Goal: Navigation & Orientation: Find specific page/section

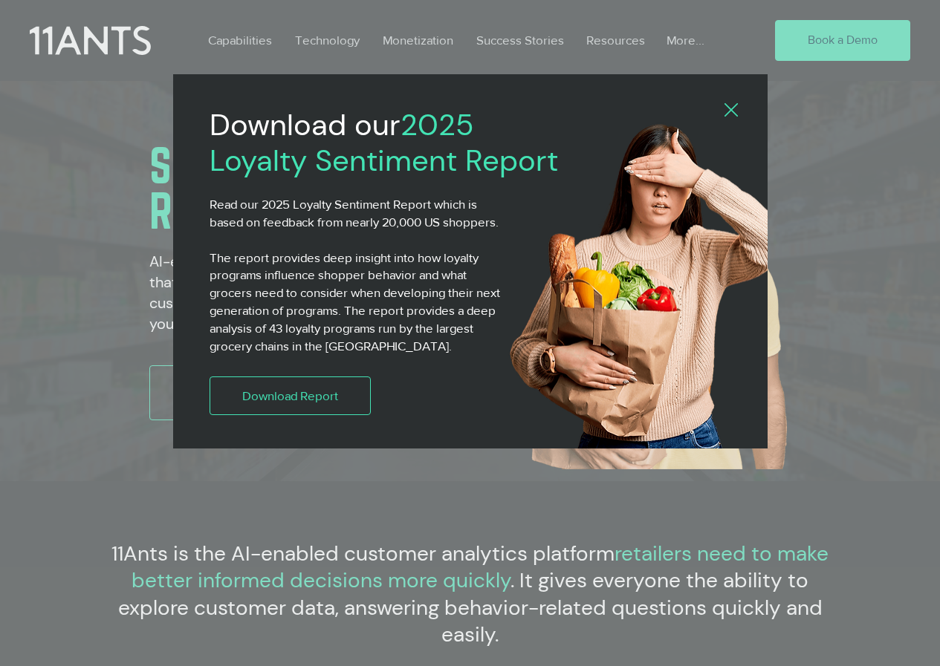
click at [725, 111] on icon "Back to site" at bounding box center [730, 109] width 13 height 13
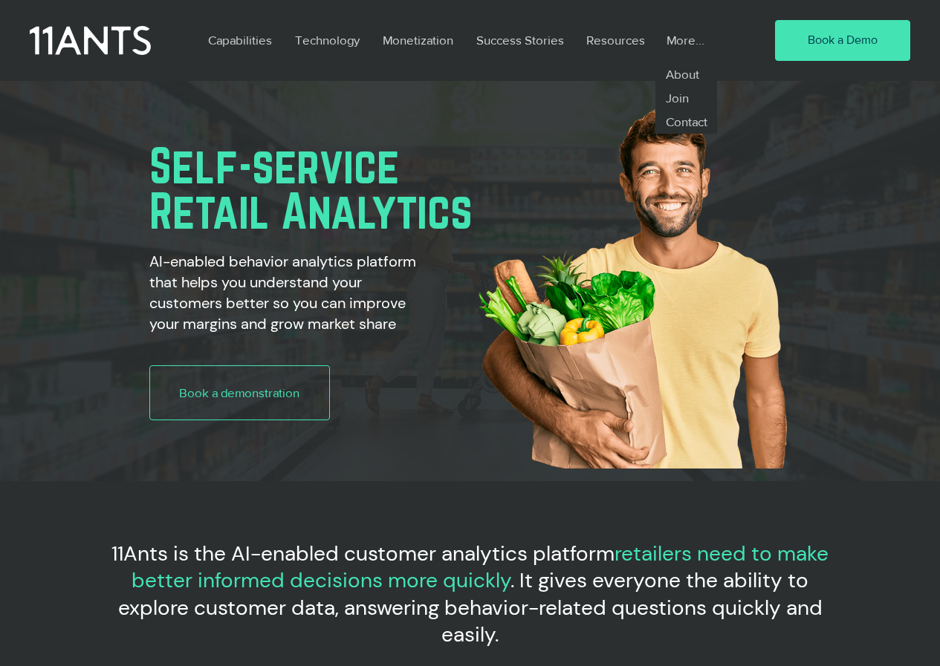
click at [686, 39] on p "More..." at bounding box center [685, 40] width 53 height 34
click at [679, 72] on p "About" at bounding box center [682, 74] width 46 height 24
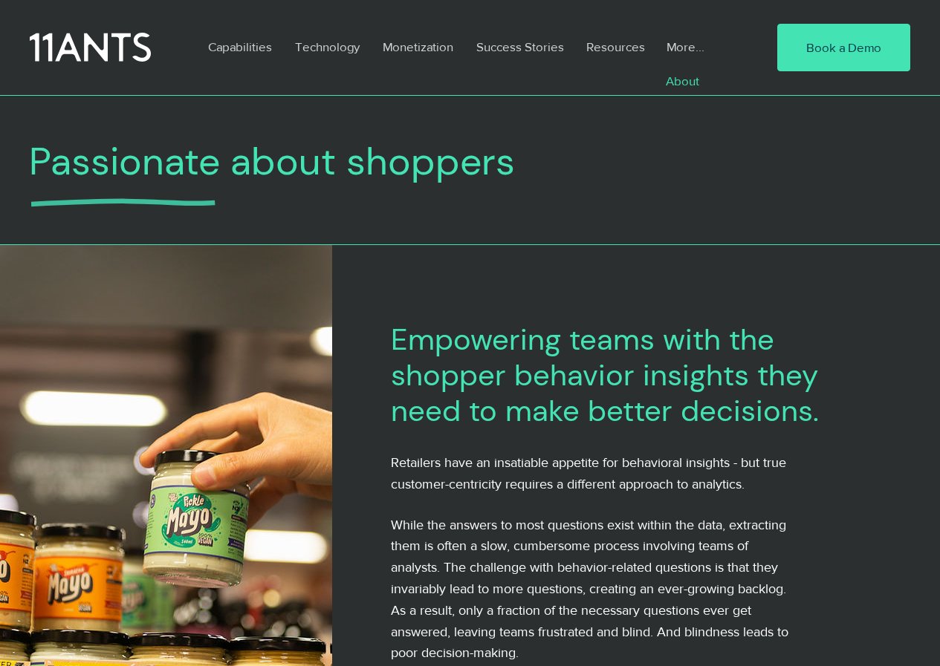
click at [673, 47] on p "More..." at bounding box center [685, 47] width 53 height 34
click at [688, 81] on p "About" at bounding box center [682, 81] width 46 height 24
